Goal: Task Accomplishment & Management: Use online tool/utility

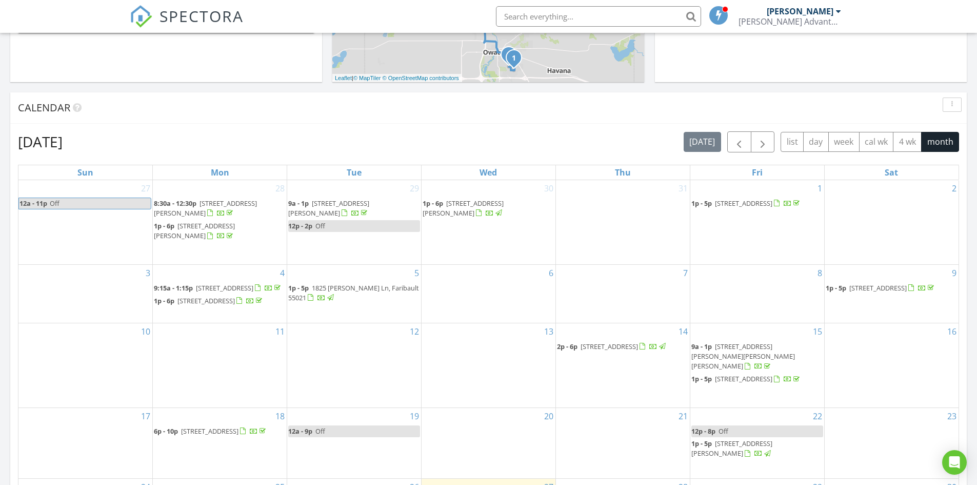
scroll to position [564, 0]
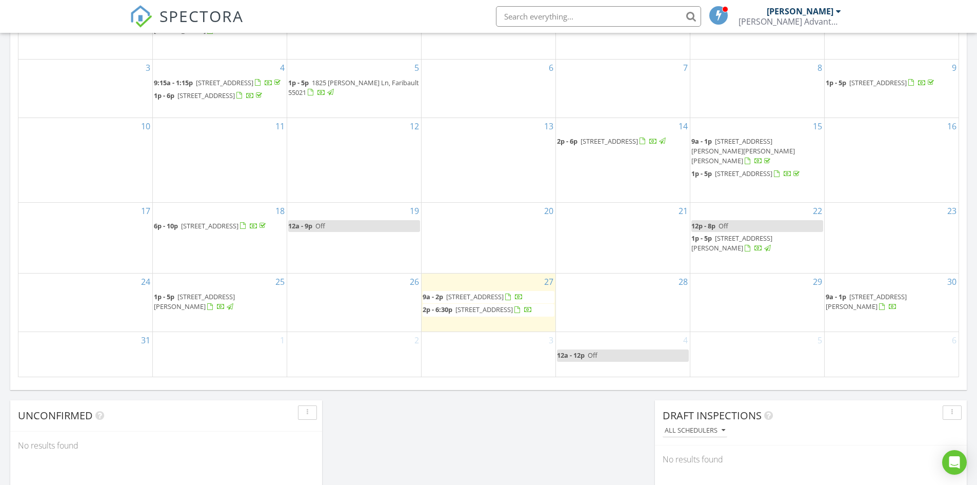
click at [498, 292] on span "870 17th St SE, Owatonna 55060" at bounding box center [474, 296] width 57 height 9
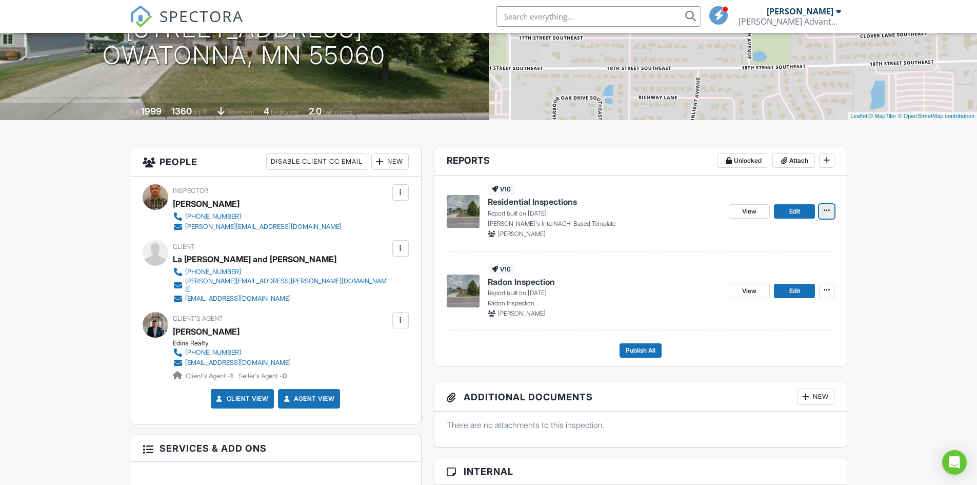
click at [824, 215] on icon at bounding box center [827, 210] width 6 height 10
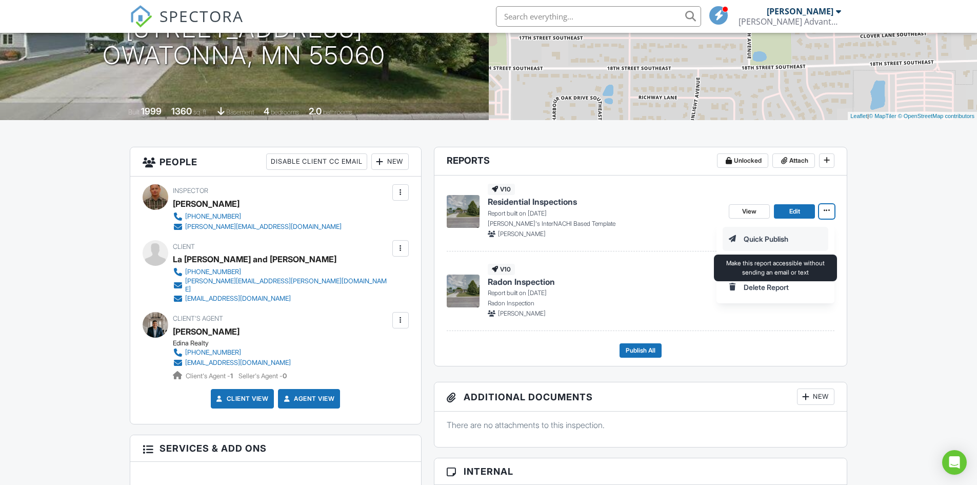
click at [769, 237] on input "Quick Publish" at bounding box center [775, 238] width 105 height 23
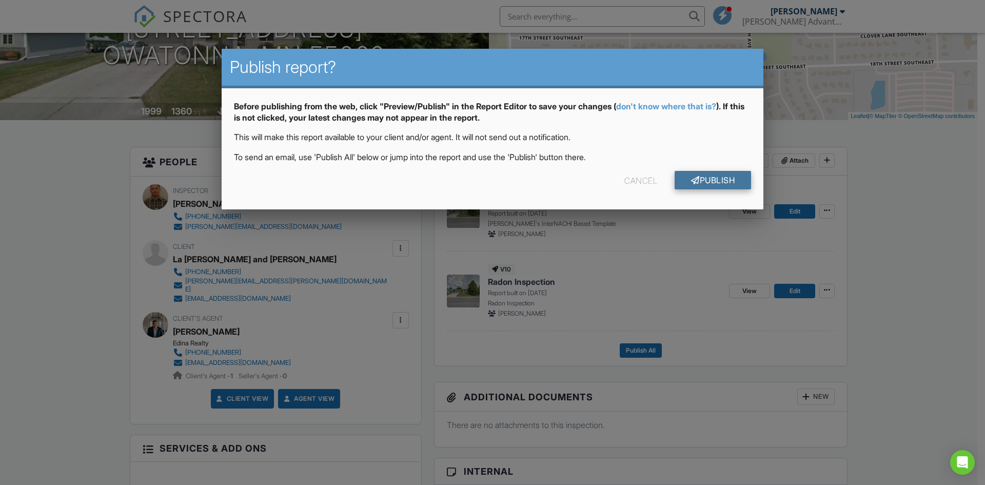
click at [730, 180] on link "Publish" at bounding box center [713, 180] width 76 height 18
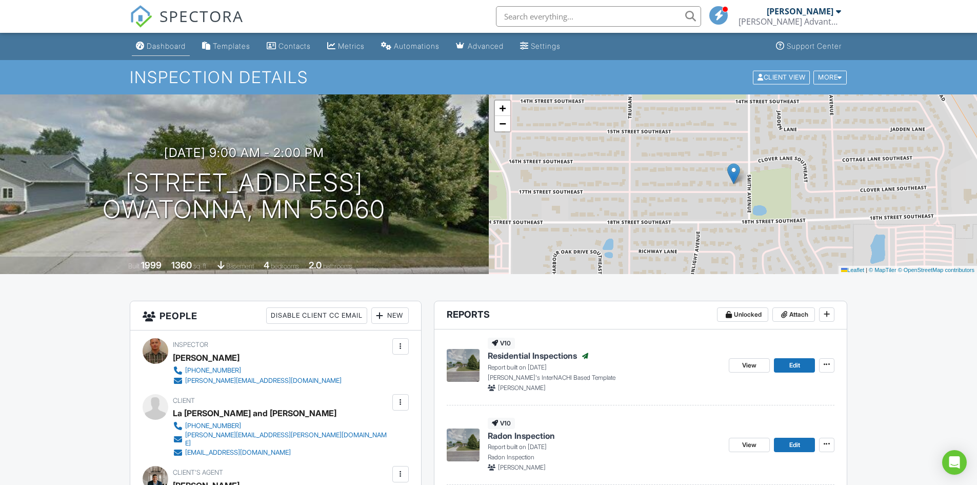
click at [154, 45] on div "Dashboard" at bounding box center [166, 46] width 39 height 9
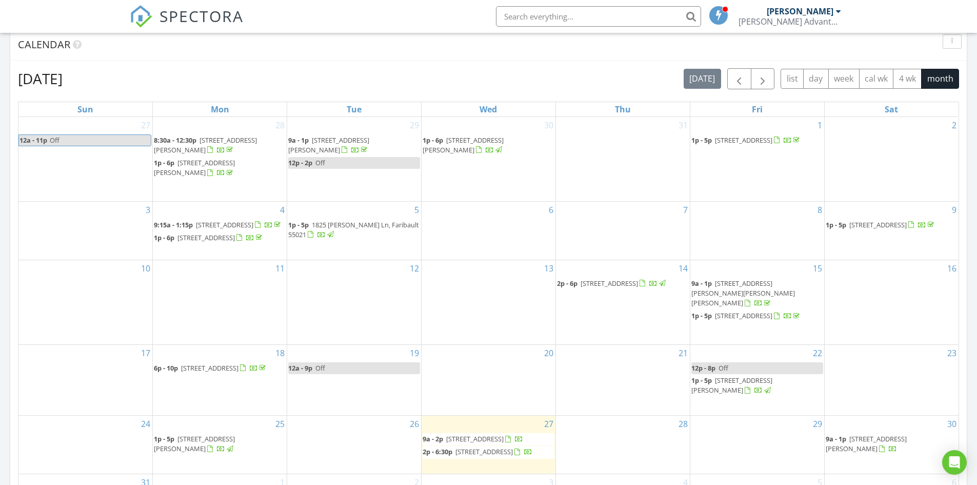
scroll to position [616, 0]
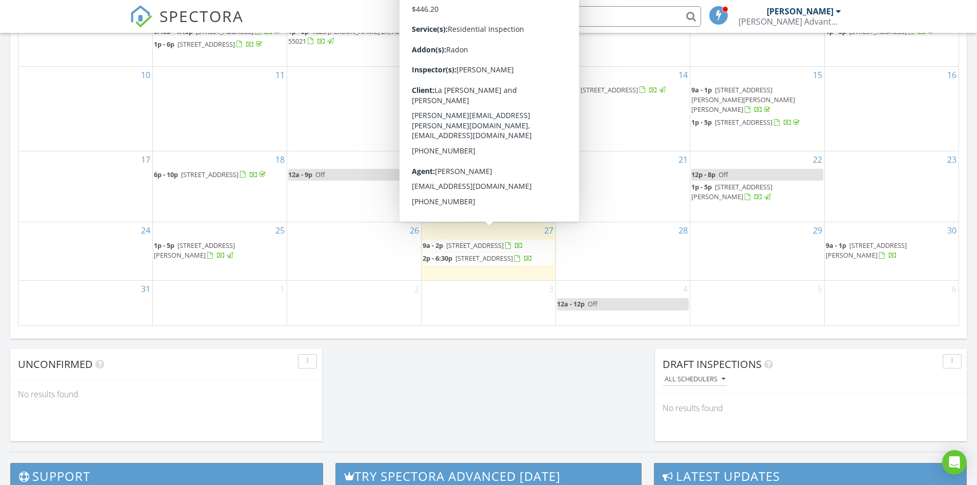
click at [479, 241] on span "870 17th St SE, Owatonna 55060" at bounding box center [474, 245] width 57 height 9
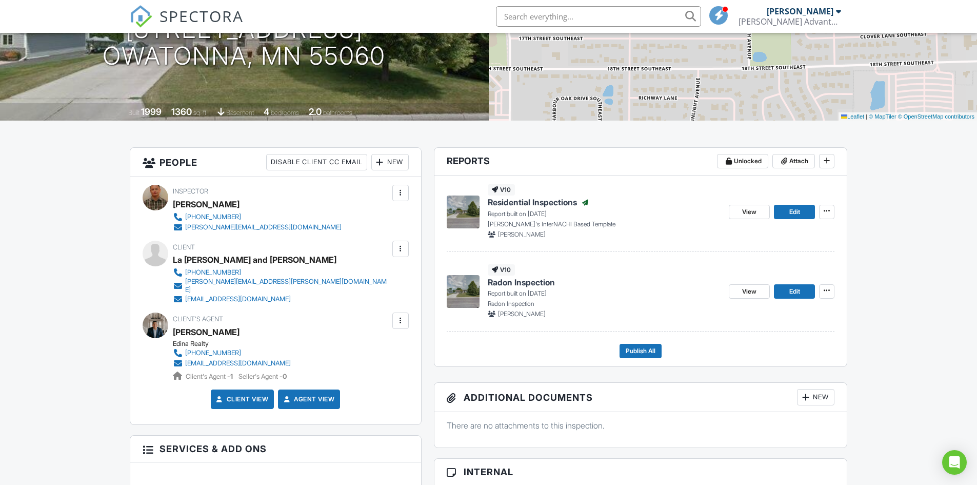
scroll to position [154, 0]
click at [830, 209] on icon at bounding box center [827, 210] width 6 height 10
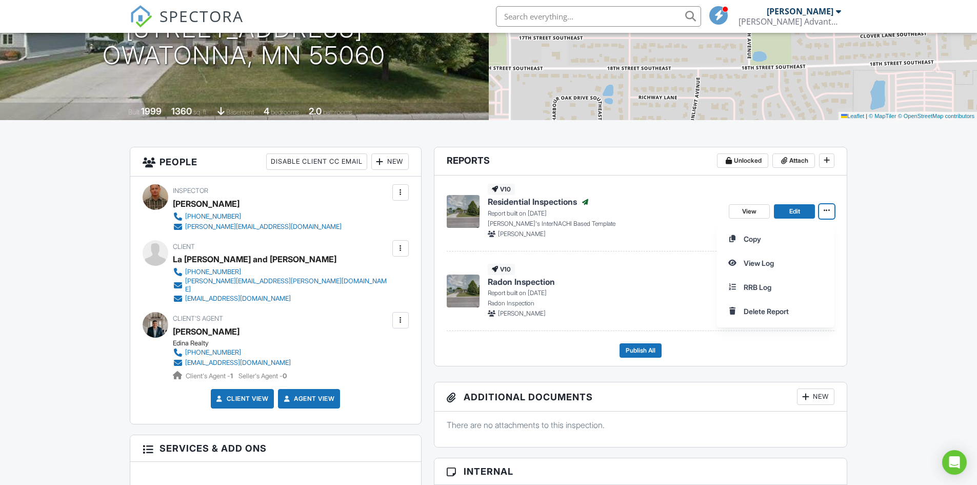
click at [661, 205] on h4 "Residential Inspections Published" at bounding box center [604, 201] width 233 height 11
